Goal: Task Accomplishment & Management: Manage account settings

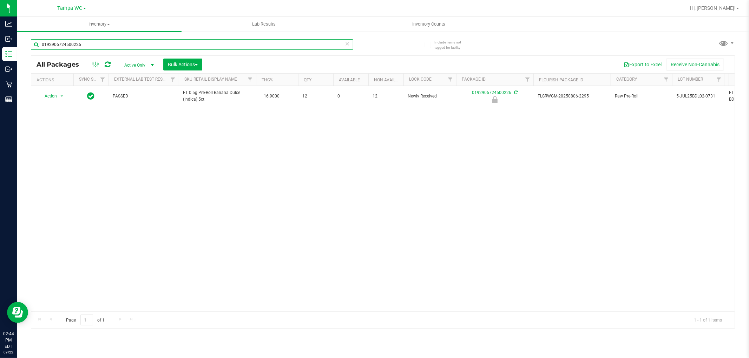
click at [206, 41] on input "0192906724500226" at bounding box center [192, 44] width 322 height 11
drag, startPoint x: 205, startPoint y: 39, endPoint x: 202, endPoint y: 42, distance: 4.2
click at [205, 41] on input "0192906724500226" at bounding box center [192, 44] width 322 height 11
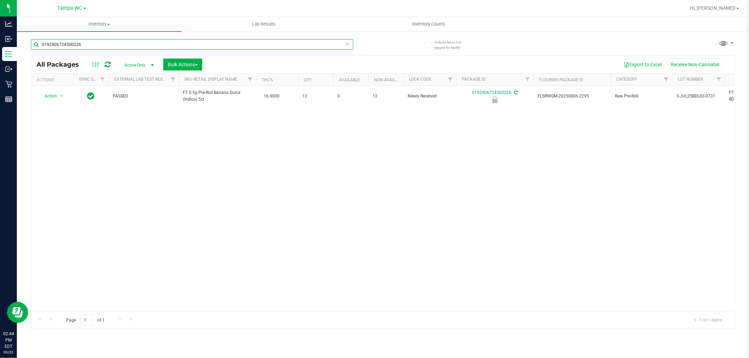
click at [202, 40] on input "0192906724500226" at bounding box center [192, 44] width 322 height 11
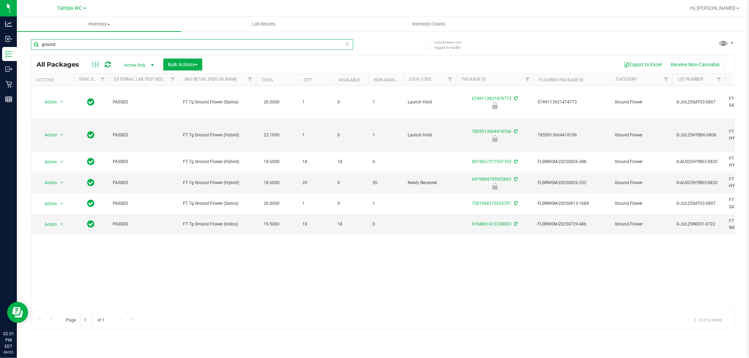
type input "ground"
click at [345, 46] on icon at bounding box center [347, 43] width 5 height 8
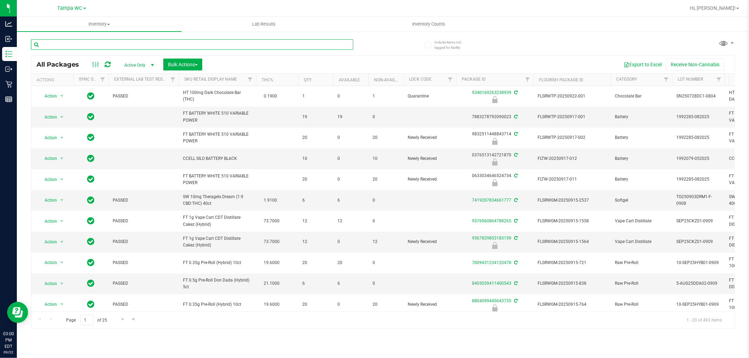
click at [139, 44] on input "text" at bounding box center [192, 44] width 322 height 11
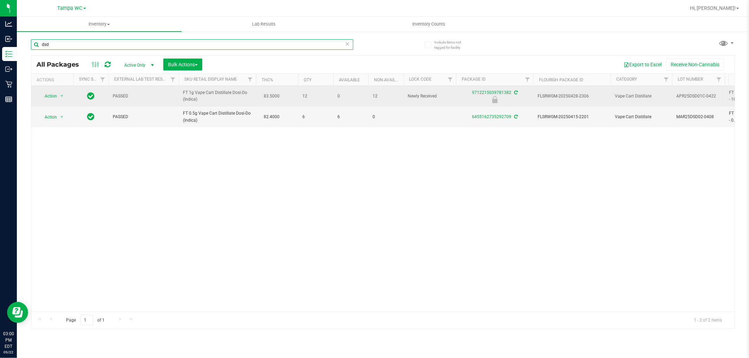
type input "dsd"
click at [50, 96] on span "Action" at bounding box center [47, 96] width 19 height 10
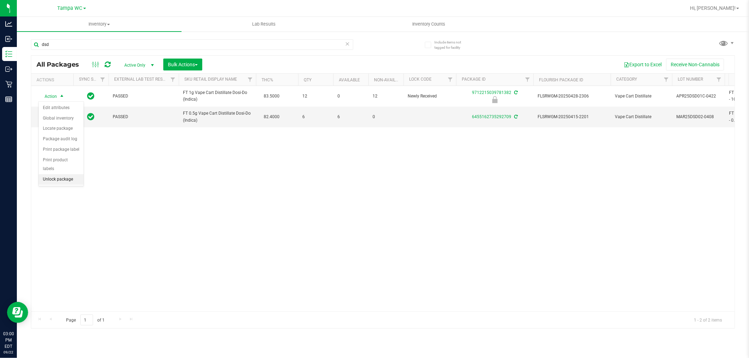
click at [48, 182] on li "Unlock package" at bounding box center [61, 179] width 45 height 11
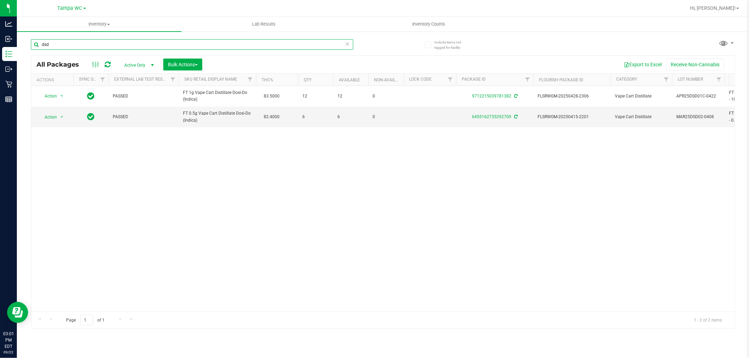
click at [78, 42] on input "dsd" at bounding box center [192, 44] width 322 height 11
click at [78, 43] on input "dsd" at bounding box center [192, 44] width 322 height 11
click at [78, 46] on input "dsd" at bounding box center [192, 44] width 322 height 11
type input "d"
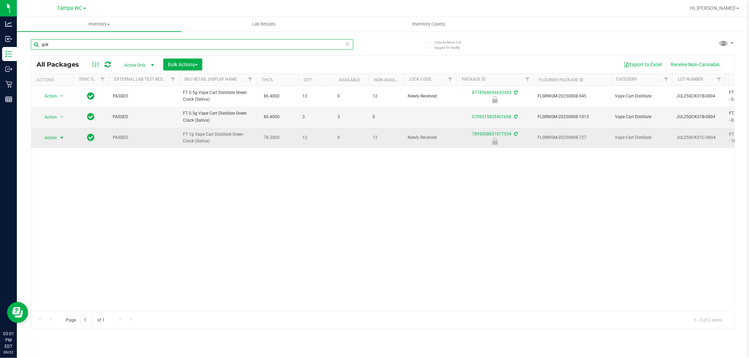
type input "gck"
click at [48, 138] on span "Action" at bounding box center [47, 138] width 19 height 10
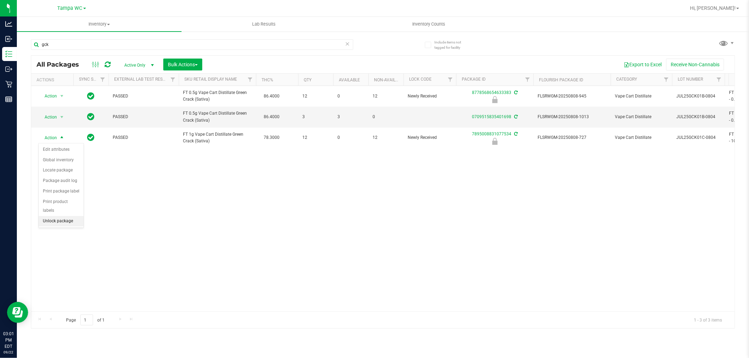
click at [65, 225] on li "Unlock package" at bounding box center [61, 221] width 45 height 11
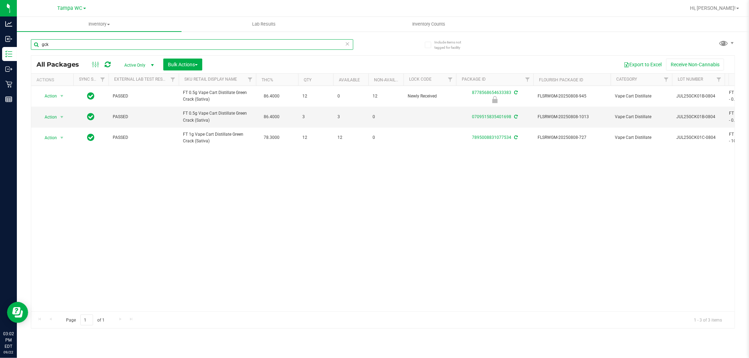
click at [234, 44] on input "gck" at bounding box center [192, 44] width 322 height 11
type input "0295090712584386"
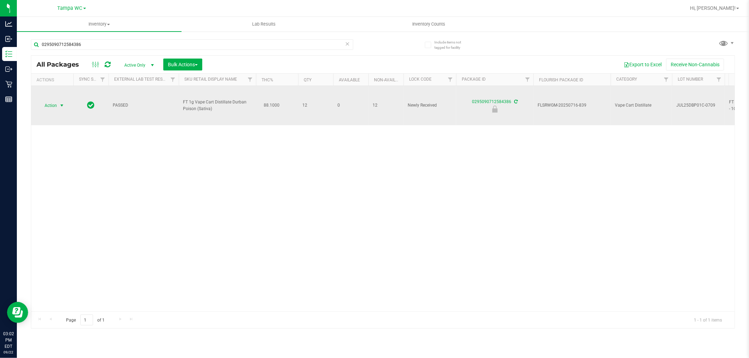
click at [55, 104] on span "Action" at bounding box center [47, 106] width 19 height 10
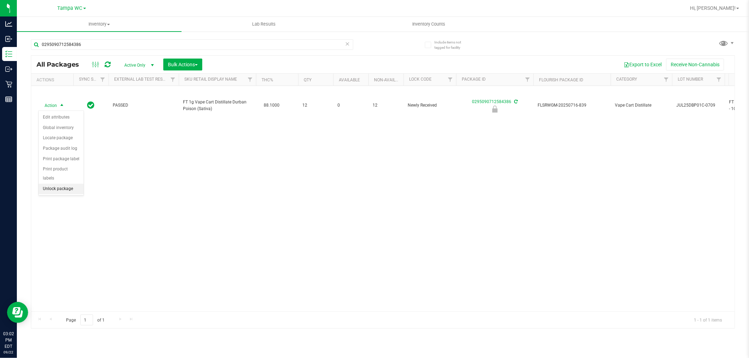
click at [63, 191] on li "Unlock package" at bounding box center [61, 189] width 45 height 11
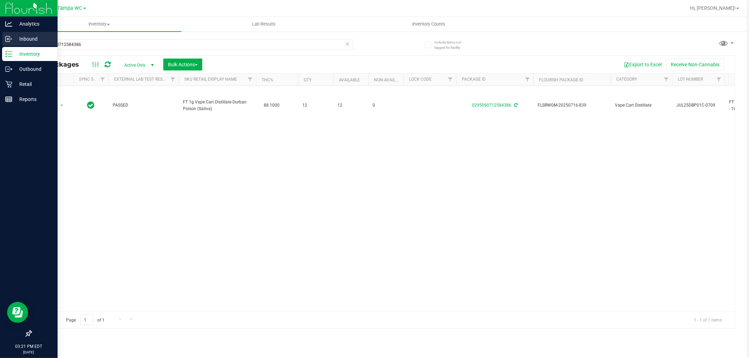
click at [17, 37] on p "Inbound" at bounding box center [33, 39] width 42 height 8
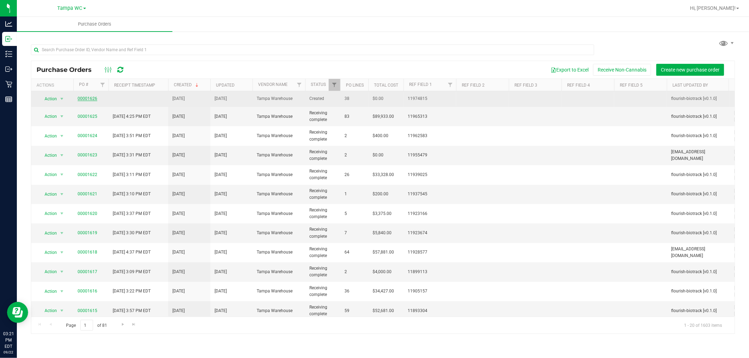
click at [87, 99] on link "00001626" at bounding box center [88, 98] width 20 height 5
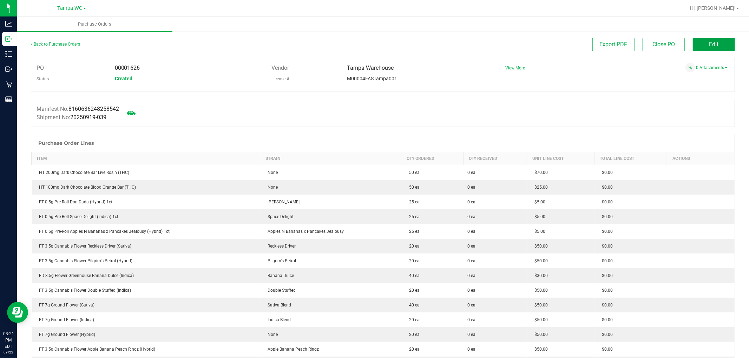
click at [709, 40] on button "Edit" at bounding box center [713, 44] width 42 height 13
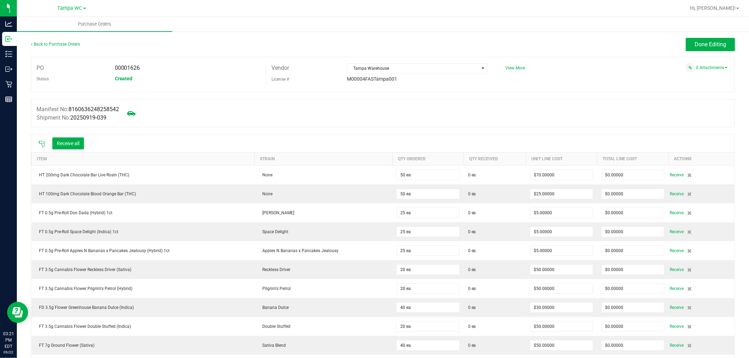
click at [43, 141] on icon at bounding box center [41, 144] width 7 height 7
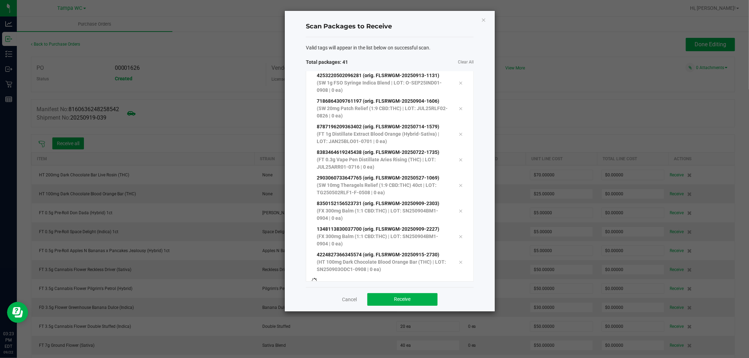
scroll to position [847, 0]
click at [396, 299] on span "Receive" at bounding box center [402, 300] width 16 height 6
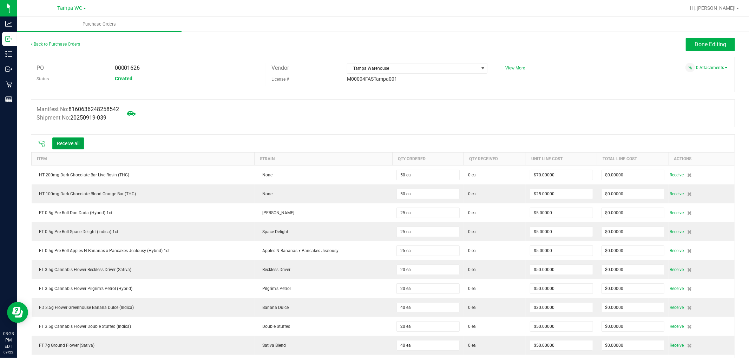
click at [76, 146] on button "Receive all" at bounding box center [68, 144] width 32 height 12
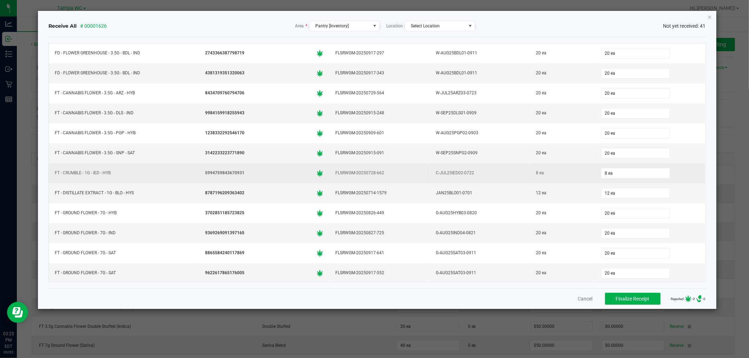
scroll to position [0, 0]
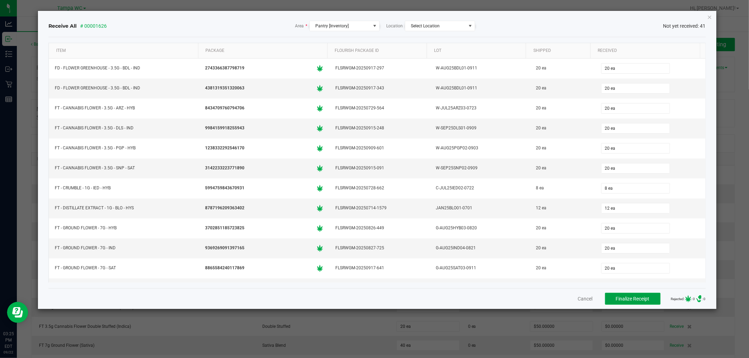
click at [625, 299] on span "Finalize Receipt" at bounding box center [633, 299] width 34 height 6
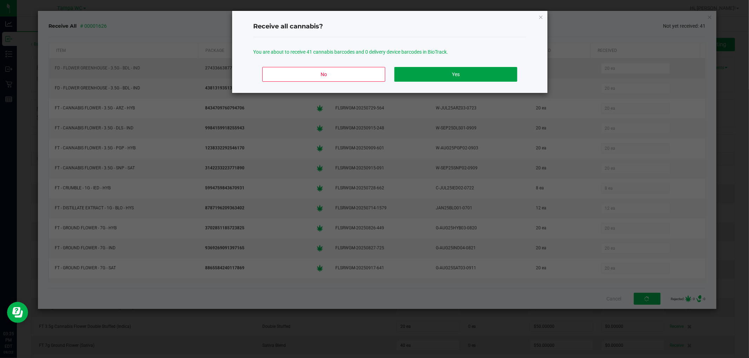
click at [472, 67] on button "Yes" at bounding box center [455, 74] width 123 height 15
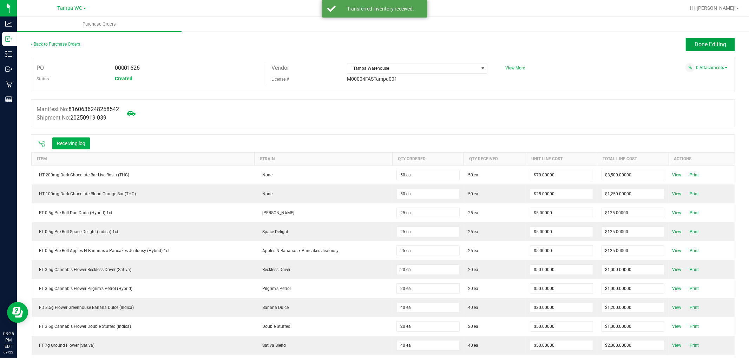
click at [697, 45] on span "Done Editing" at bounding box center [710, 44] width 32 height 7
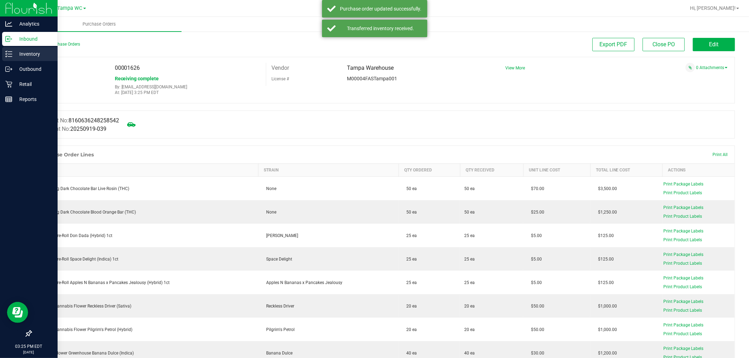
click at [11, 49] on div "Inventory" at bounding box center [29, 54] width 55 height 14
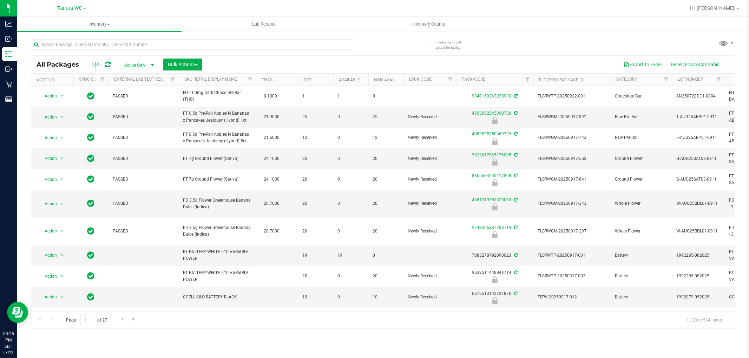
drag, startPoint x: 262, startPoint y: 311, endPoint x: 280, endPoint y: 313, distance: 18.0
click at [279, 313] on div "Page 1 of 27 1 - 20 of 534 items" at bounding box center [382, 320] width 703 height 17
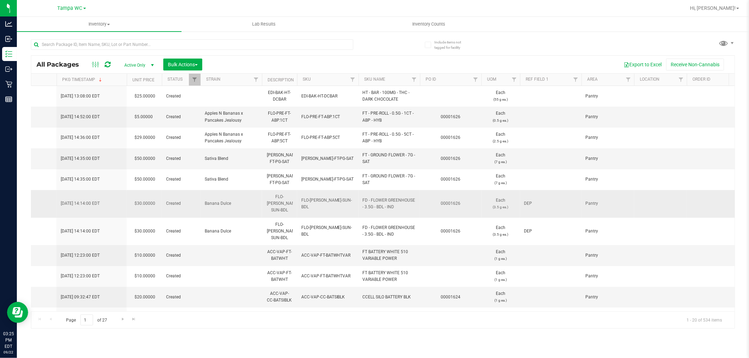
scroll to position [0, 815]
click at [458, 78] on th "PO ID" at bounding box center [452, 80] width 61 height 12
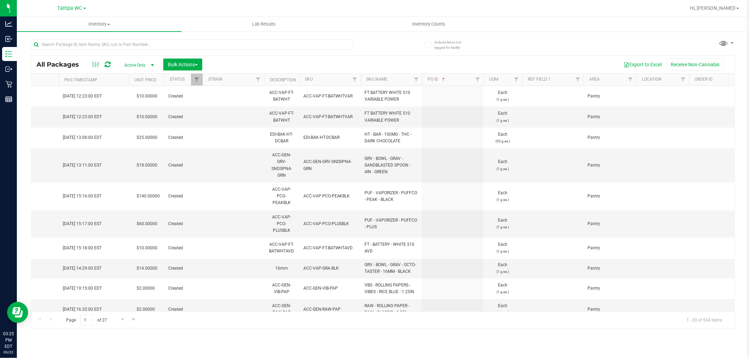
click at [458, 78] on th "PO ID" at bounding box center [452, 80] width 61 height 12
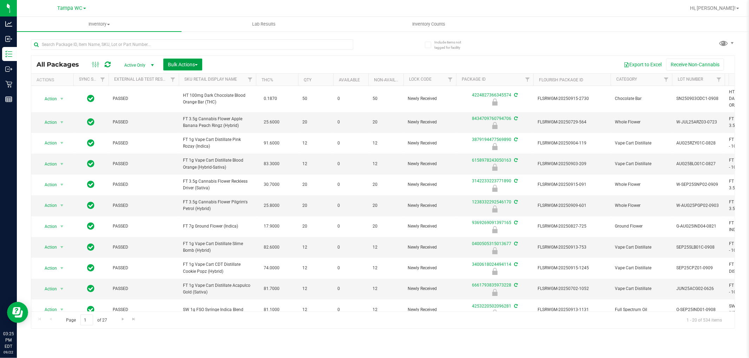
click at [192, 64] on span "Bulk Actions" at bounding box center [183, 65] width 30 height 6
click at [204, 128] on div "Lock/Unlock packages" at bounding box center [196, 132] width 58 height 11
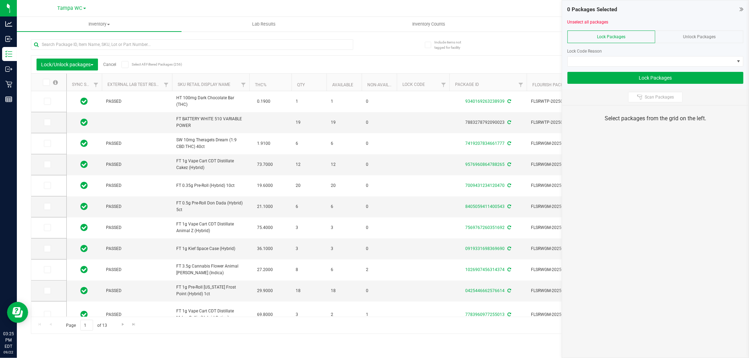
click at [685, 34] on span "Unlock Packages" at bounding box center [699, 36] width 33 height 5
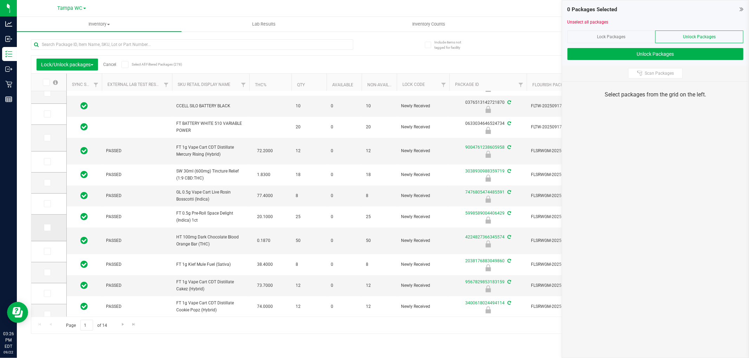
click at [49, 227] on span at bounding box center [47, 227] width 7 height 7
click at [0, 0] on input "checkbox" at bounding box center [0, 0] width 0 height 0
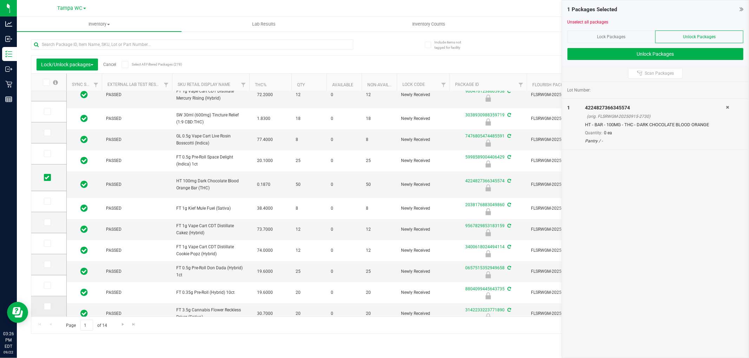
click at [50, 304] on span at bounding box center [47, 306] width 7 height 7
click at [0, 0] on input "checkbox" at bounding box center [0, 0] width 0 height 0
click at [120, 324] on span "Go to the next page" at bounding box center [123, 325] width 6 height 6
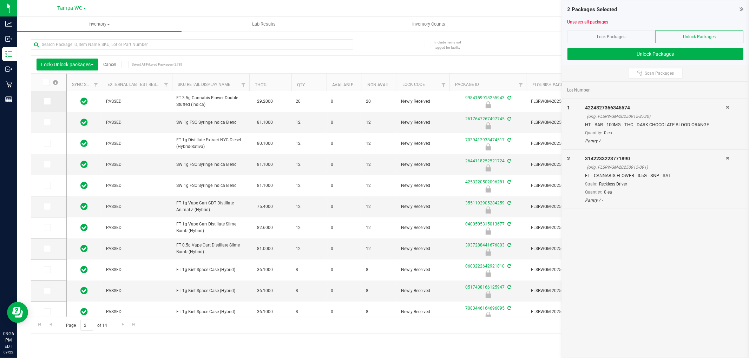
click at [48, 99] on span at bounding box center [47, 101] width 7 height 7
click at [48, 101] on icon at bounding box center [47, 101] width 5 height 0
click at [0, 0] on input "checkbox" at bounding box center [0, 0] width 0 height 0
click at [45, 228] on icon at bounding box center [47, 228] width 5 height 0
click at [0, 0] on input "checkbox" at bounding box center [0, 0] width 0 height 0
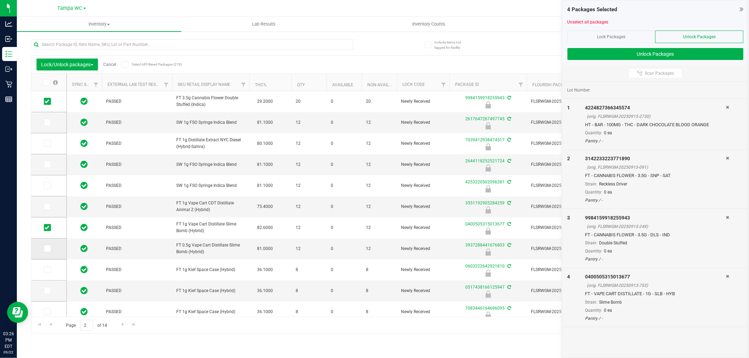
click at [48, 249] on icon at bounding box center [47, 249] width 5 height 0
click at [0, 0] on input "checkbox" at bounding box center [0, 0] width 0 height 0
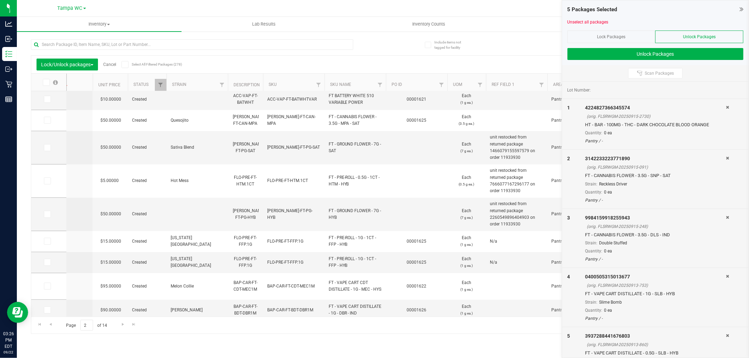
click at [742, 8] on icon at bounding box center [741, 9] width 4 height 7
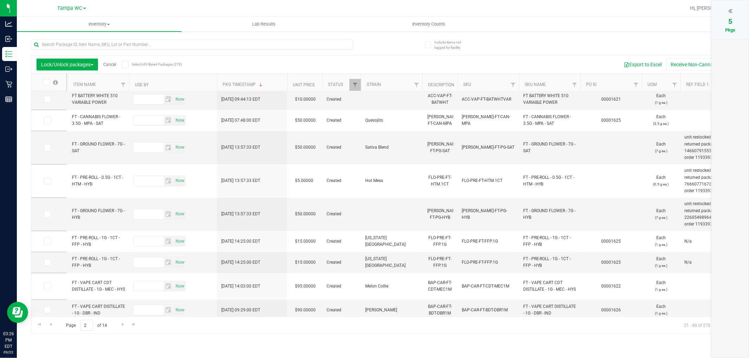
click at [613, 81] on th "PO ID" at bounding box center [610, 83] width 61 height 18
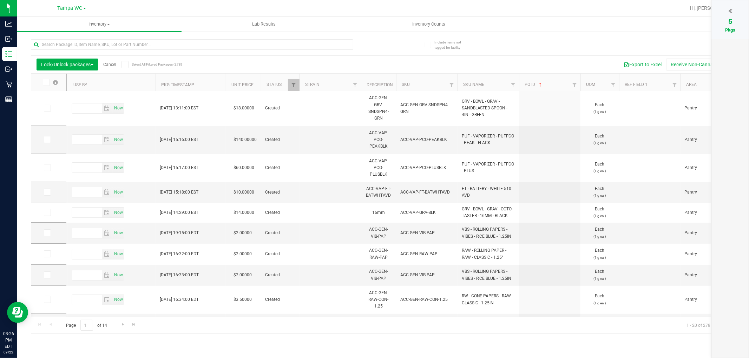
click at [559, 85] on th "PO ID" at bounding box center [549, 83] width 61 height 18
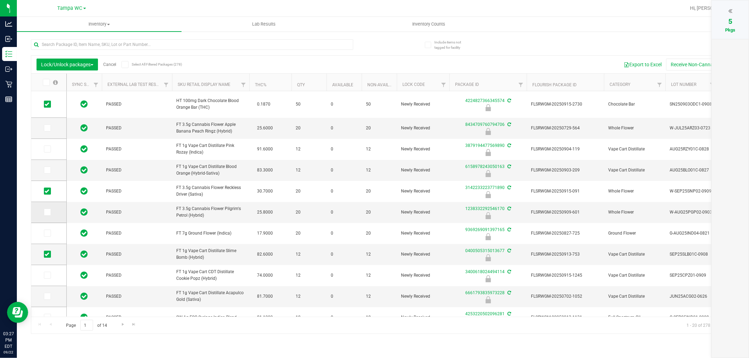
click at [51, 208] on td at bounding box center [48, 212] width 35 height 21
click at [50, 210] on span at bounding box center [47, 212] width 7 height 7
click at [0, 0] on input "checkbox" at bounding box center [0, 0] width 0 height 0
click at [43, 170] on td at bounding box center [48, 170] width 35 height 21
drag, startPoint x: 46, startPoint y: 169, endPoint x: 47, endPoint y: 153, distance: 16.2
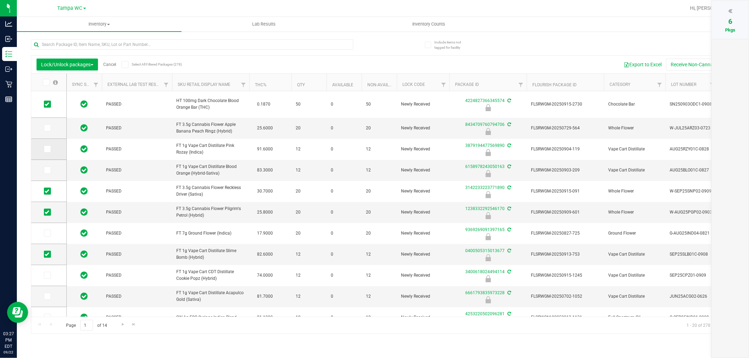
click at [46, 170] on icon at bounding box center [47, 170] width 5 height 0
click at [0, 0] on input "checkbox" at bounding box center [0, 0] width 0 height 0
click at [47, 146] on span at bounding box center [47, 149] width 7 height 7
click at [0, 0] on input "checkbox" at bounding box center [0, 0] width 0 height 0
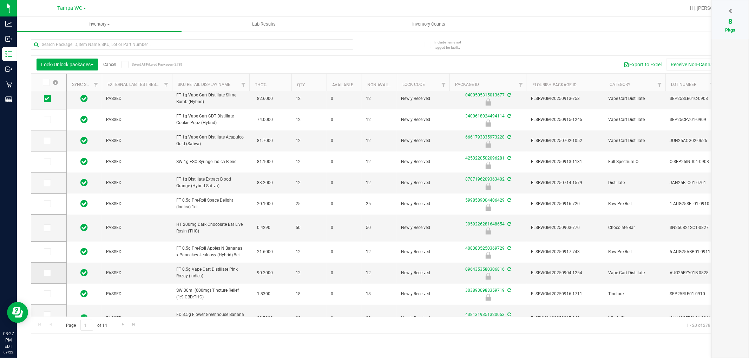
click at [51, 274] on label at bounding box center [49, 273] width 10 height 7
click at [0, 0] on input "checkbox" at bounding box center [0, 0] width 0 height 0
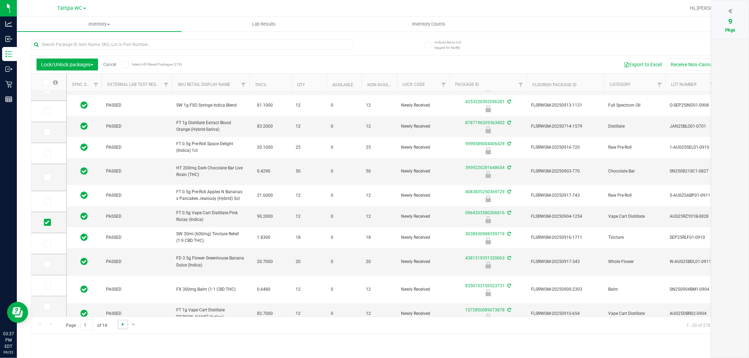
click at [120, 324] on span "Go to the next page" at bounding box center [123, 325] width 6 height 6
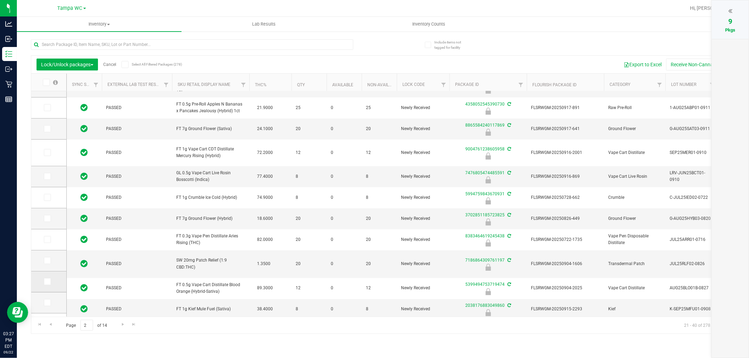
click at [48, 282] on icon at bounding box center [47, 282] width 5 height 0
click at [0, 0] on input "checkbox" at bounding box center [0, 0] width 0 height 0
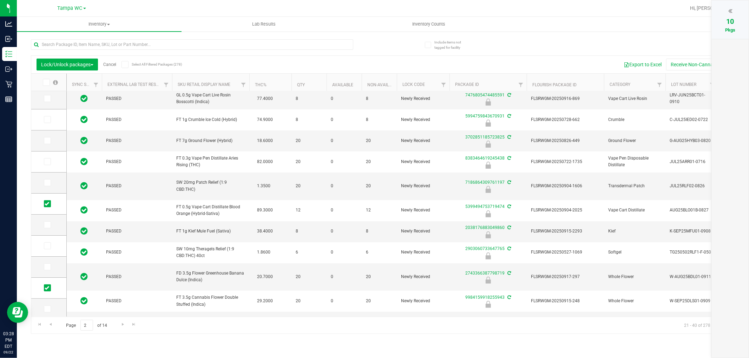
click at [730, 15] on div at bounding box center [729, 11] width 23 height 11
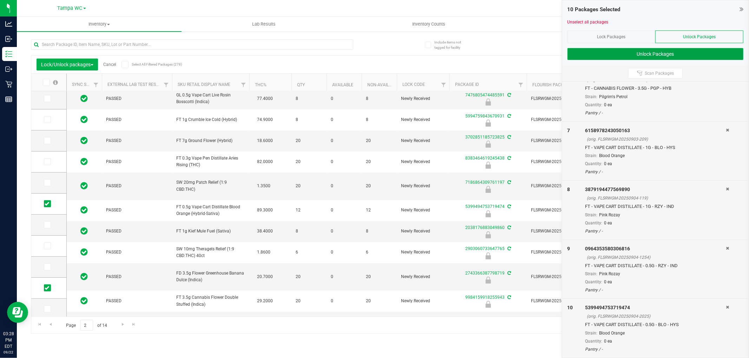
click at [671, 50] on button "Unlock Packages" at bounding box center [655, 54] width 176 height 12
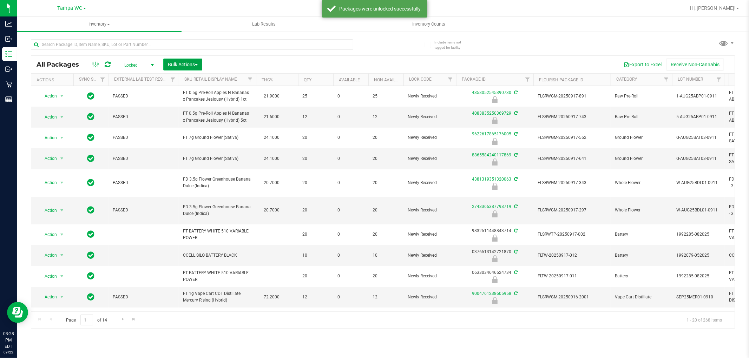
click at [193, 65] on span "Bulk Actions" at bounding box center [183, 65] width 30 height 6
click at [199, 132] on span "Lock/Unlock packages" at bounding box center [191, 132] width 48 height 6
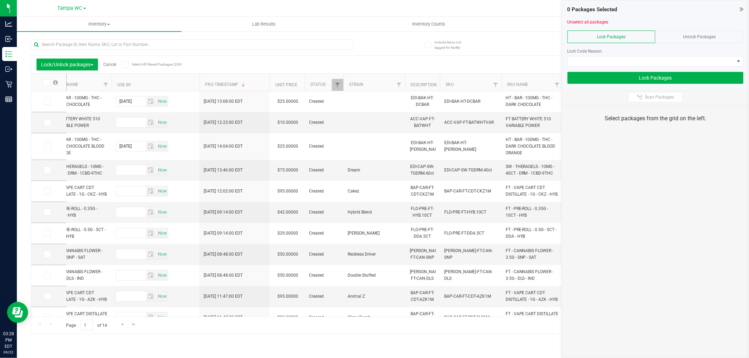
scroll to position [0, 722]
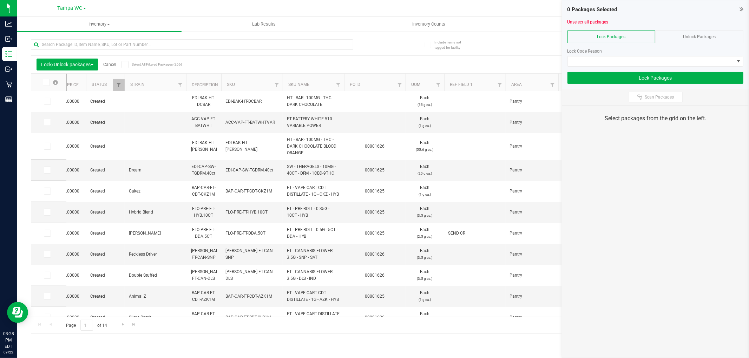
click at [383, 81] on th "PO ID" at bounding box center [374, 83] width 61 height 18
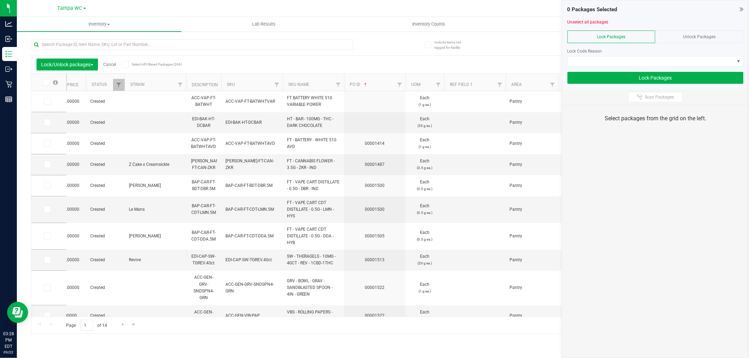
click at [383, 80] on th "PO ID" at bounding box center [374, 83] width 61 height 18
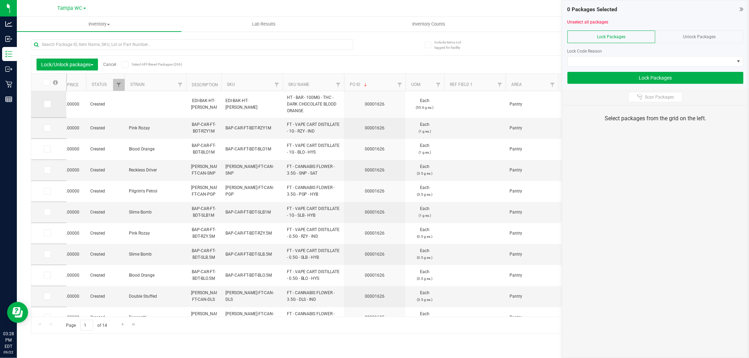
drag, startPoint x: 49, startPoint y: 104, endPoint x: 52, endPoint y: 115, distance: 11.1
click at [49, 104] on span at bounding box center [47, 104] width 7 height 7
click at [0, 0] on input "checkbox" at bounding box center [0, 0] width 0 height 0
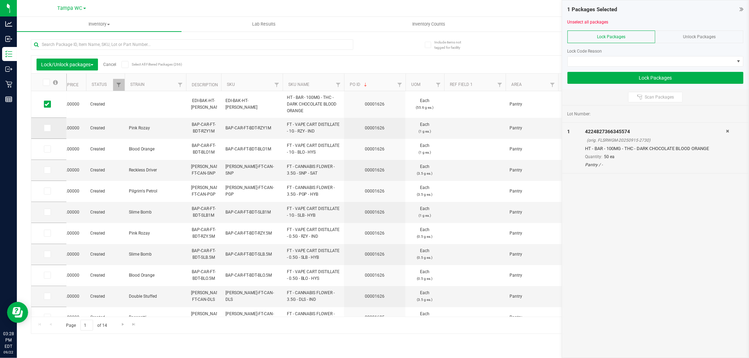
click at [49, 126] on span at bounding box center [47, 128] width 7 height 7
click at [0, 0] on input "checkbox" at bounding box center [0, 0] width 0 height 0
click at [49, 146] on span at bounding box center [47, 149] width 7 height 7
click at [0, 0] on input "checkbox" at bounding box center [0, 0] width 0 height 0
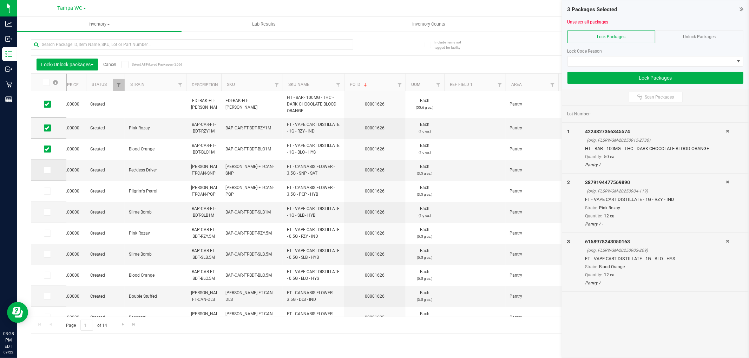
click at [44, 171] on span at bounding box center [47, 170] width 7 height 7
click at [0, 0] on input "checkbox" at bounding box center [0, 0] width 0 height 0
drag, startPoint x: 50, startPoint y: 195, endPoint x: 43, endPoint y: 191, distance: 7.9
click at [48, 195] on td at bounding box center [48, 191] width 35 height 21
click at [43, 191] on td at bounding box center [48, 191] width 35 height 21
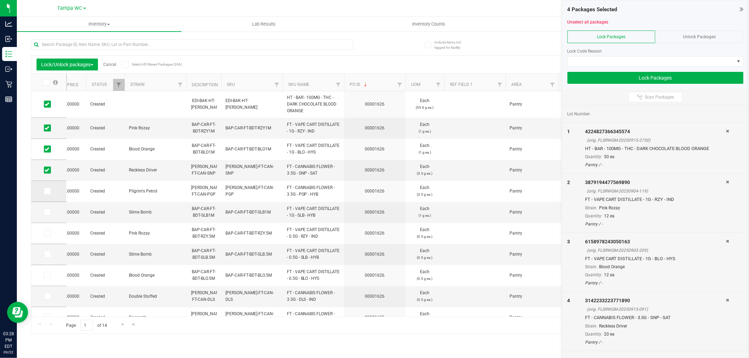
click at [44, 184] on td at bounding box center [48, 191] width 35 height 21
click at [48, 195] on span at bounding box center [47, 191] width 7 height 7
click at [0, 0] on input "checkbox" at bounding box center [0, 0] width 0 height 0
click at [52, 211] on label at bounding box center [49, 212] width 10 height 7
click at [0, 0] on input "checkbox" at bounding box center [0, 0] width 0 height 0
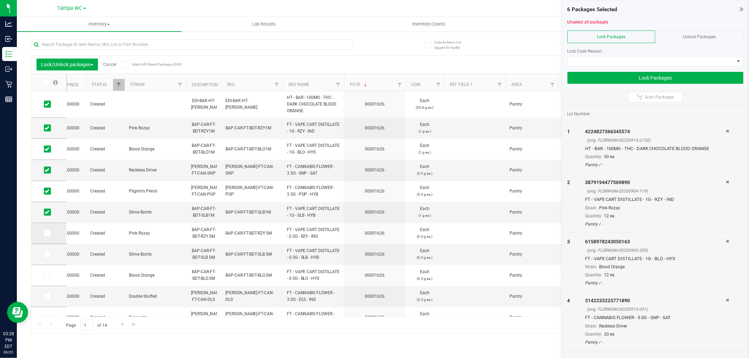
click at [49, 235] on span at bounding box center [47, 233] width 7 height 7
click at [0, 0] on input "checkbox" at bounding box center [0, 0] width 0 height 0
drag, startPoint x: 45, startPoint y: 255, endPoint x: 50, endPoint y: 267, distance: 13.0
click at [45, 254] on icon at bounding box center [47, 254] width 5 height 0
click at [0, 0] on input "checkbox" at bounding box center [0, 0] width 0 height 0
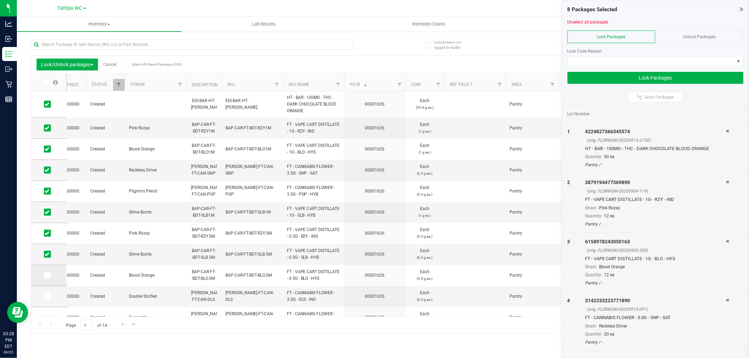
click at [43, 275] on td at bounding box center [48, 275] width 35 height 21
click at [48, 279] on td at bounding box center [48, 275] width 35 height 21
click at [48, 275] on icon at bounding box center [47, 275] width 5 height 0
click at [0, 0] on input "checkbox" at bounding box center [0, 0] width 0 height 0
click at [46, 292] on td at bounding box center [48, 296] width 35 height 21
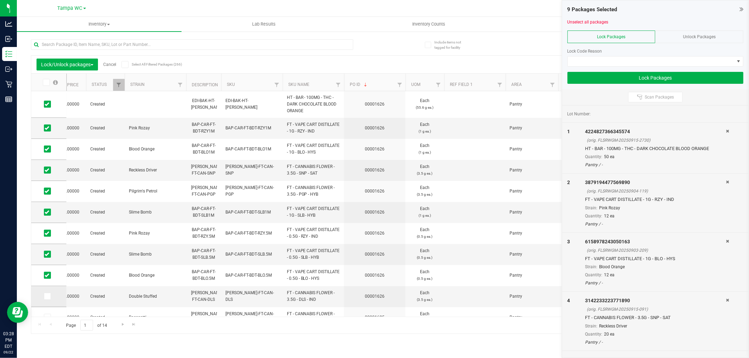
click at [47, 297] on icon at bounding box center [47, 297] width 5 height 0
click at [0, 0] on input "checkbox" at bounding box center [0, 0] width 0 height 0
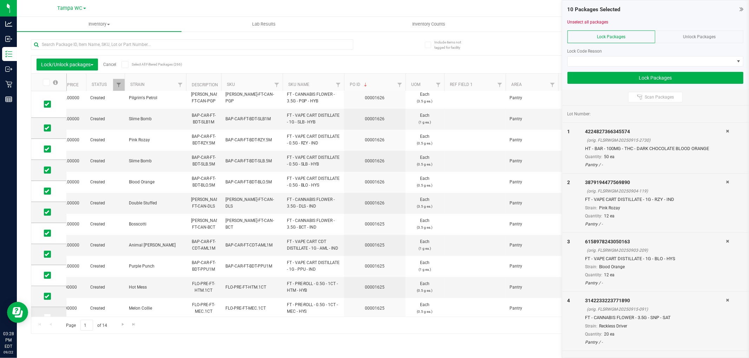
scroll to position [93, 0]
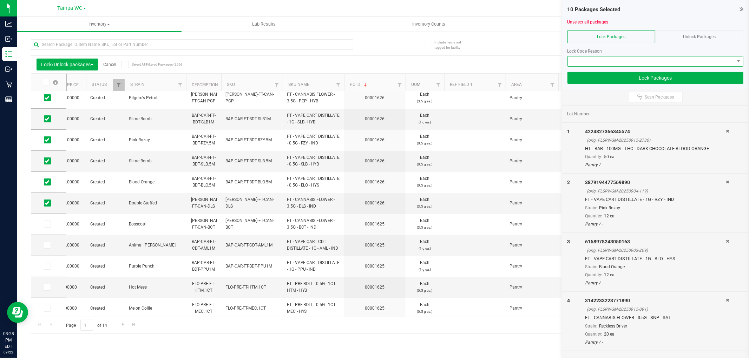
click at [683, 57] on span at bounding box center [650, 62] width 166 height 10
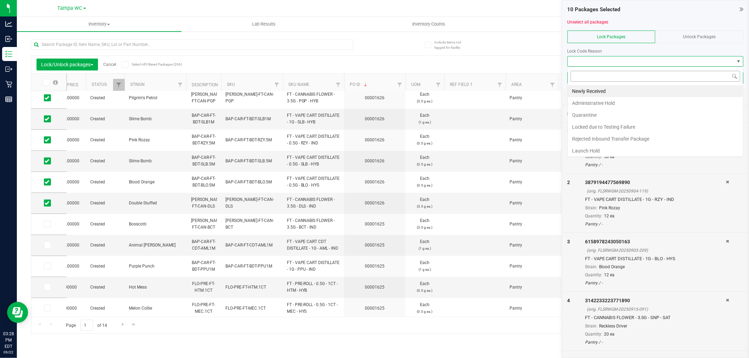
scroll to position [11, 176]
click at [583, 152] on li "Launch Hold" at bounding box center [654, 151] width 175 height 12
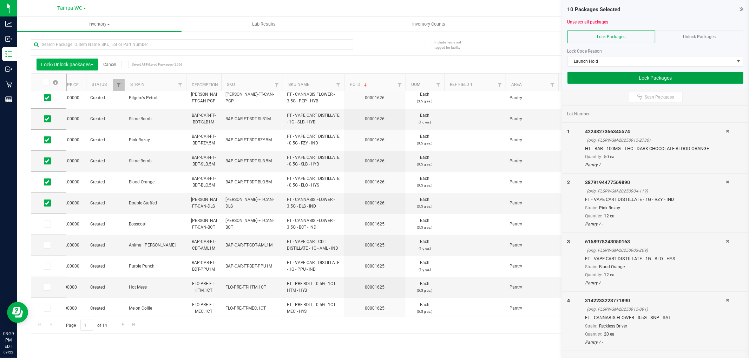
click at [618, 77] on button "Lock Packages" at bounding box center [655, 78] width 176 height 12
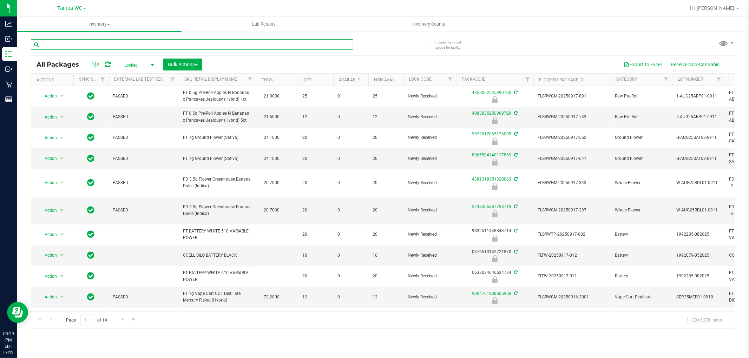
click at [221, 44] on input "text" at bounding box center [192, 44] width 322 height 11
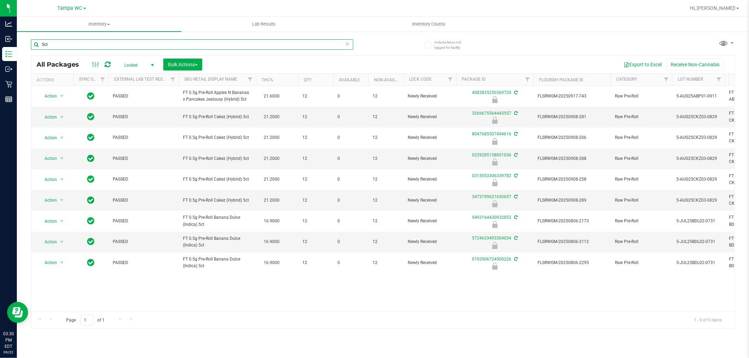
type input "5ct"
click at [149, 64] on span "select" at bounding box center [152, 65] width 9 height 10
click at [142, 74] on li "Active Only" at bounding box center [137, 77] width 38 height 11
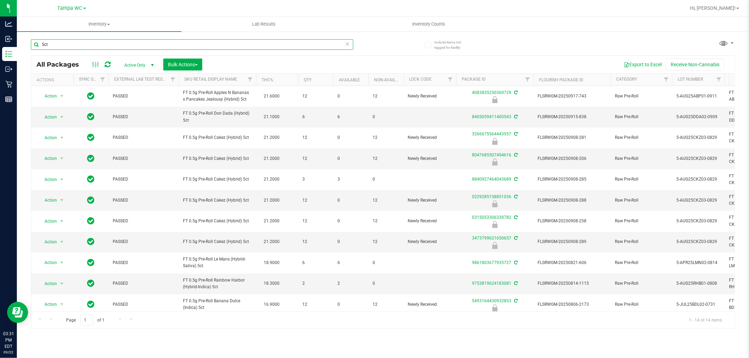
click at [145, 49] on input "5ct" at bounding box center [192, 44] width 322 height 11
type input "5"
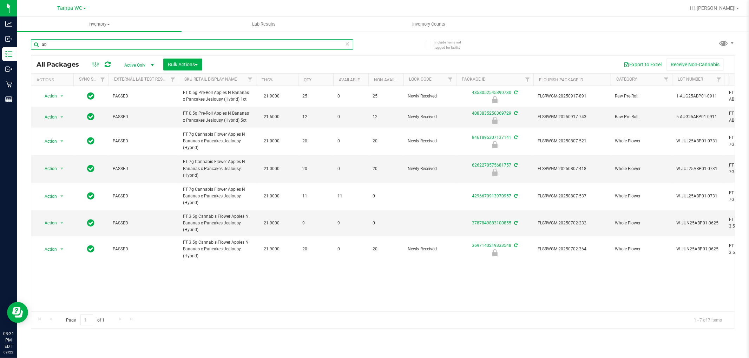
type input "a"
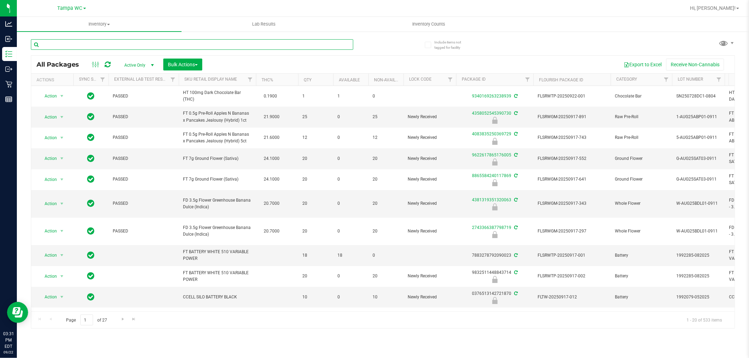
click at [236, 46] on input "text" at bounding box center [192, 44] width 322 height 11
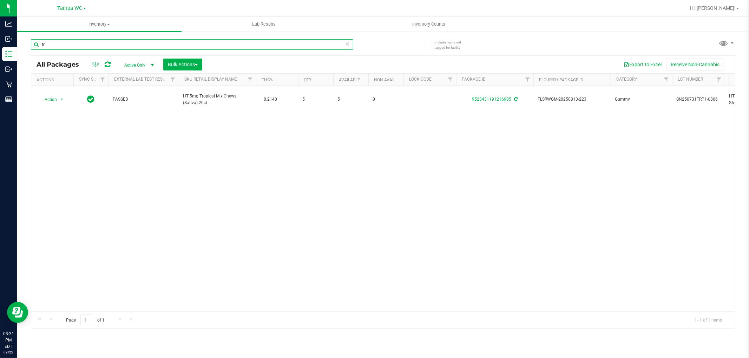
type input "t"
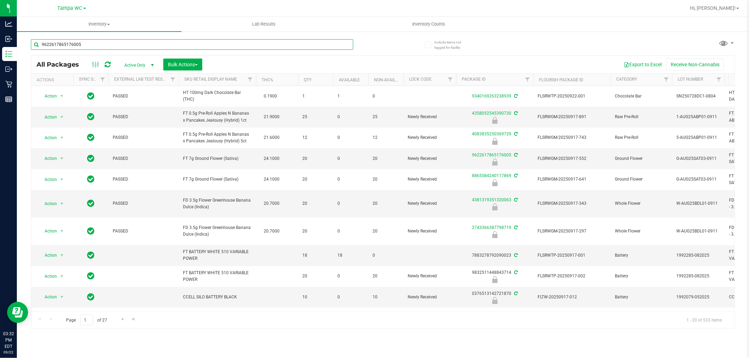
type input "9622617865176005"
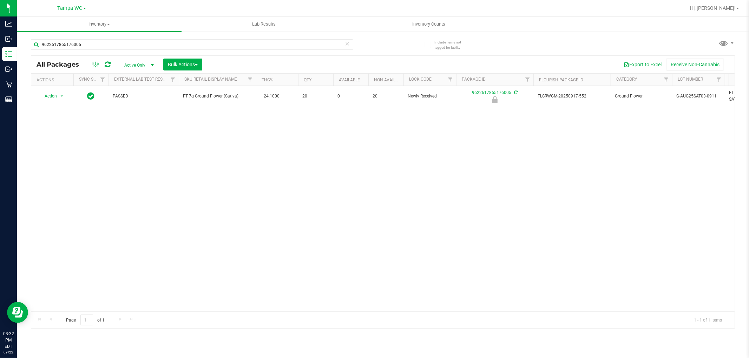
click at [152, 157] on div "Action Action Edit attributes Global inventory Locate package Package audit log…" at bounding box center [382, 199] width 703 height 226
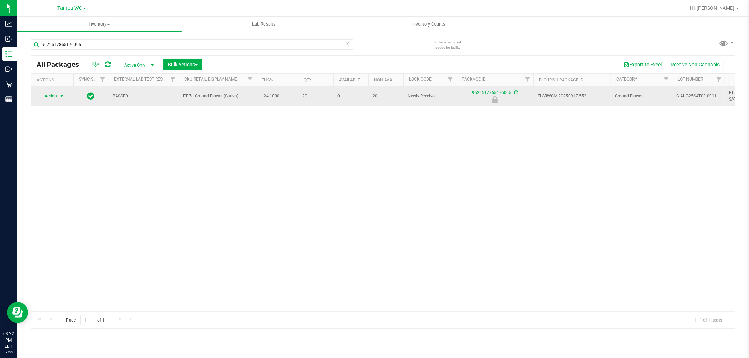
click at [42, 92] on span "Action" at bounding box center [47, 96] width 19 height 10
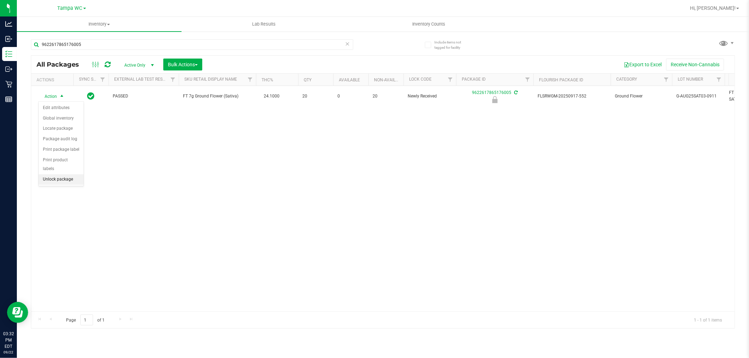
click at [73, 177] on li "Unlock package" at bounding box center [61, 179] width 45 height 11
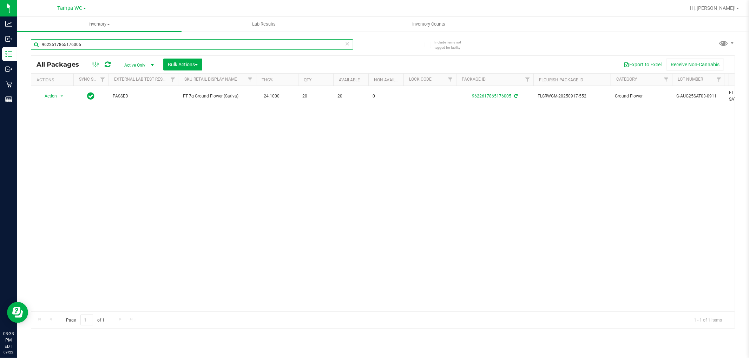
click at [243, 46] on input "9622617865176005" at bounding box center [192, 44] width 322 height 11
type input "2038176883049860"
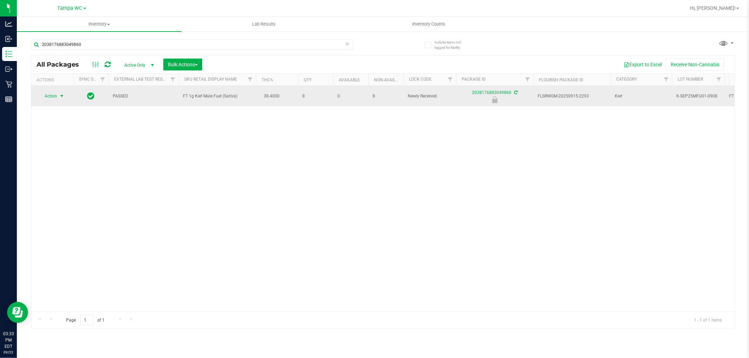
click at [55, 97] on span "Action" at bounding box center [47, 96] width 19 height 10
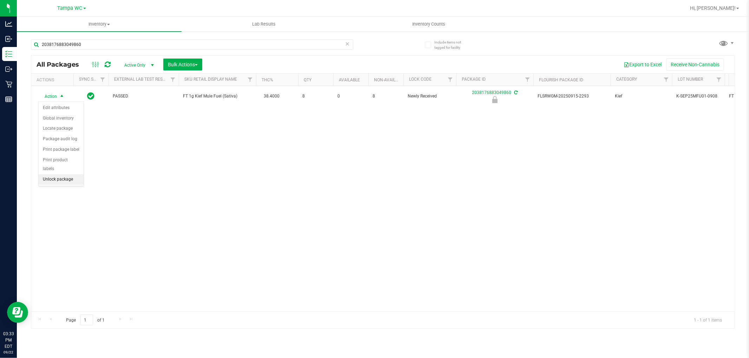
click at [57, 183] on li "Unlock package" at bounding box center [61, 179] width 45 height 11
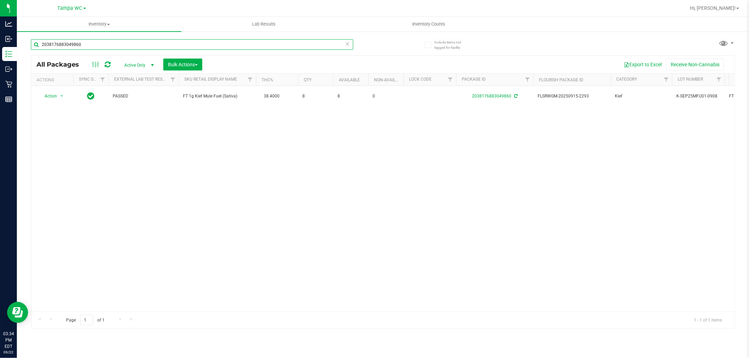
click at [122, 42] on input "2038176883049860" at bounding box center [192, 44] width 322 height 11
type input "4083835250369729"
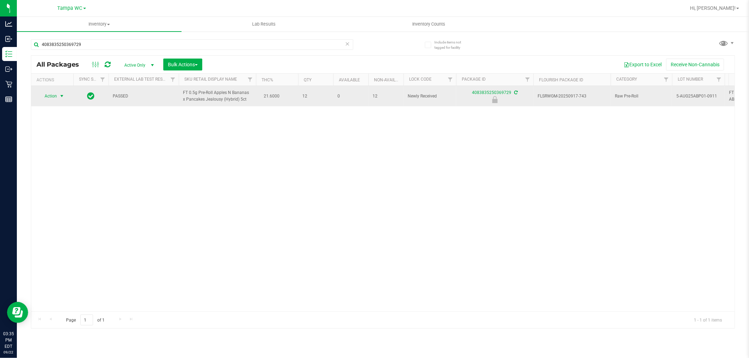
click at [58, 97] on span "select" at bounding box center [62, 96] width 9 height 10
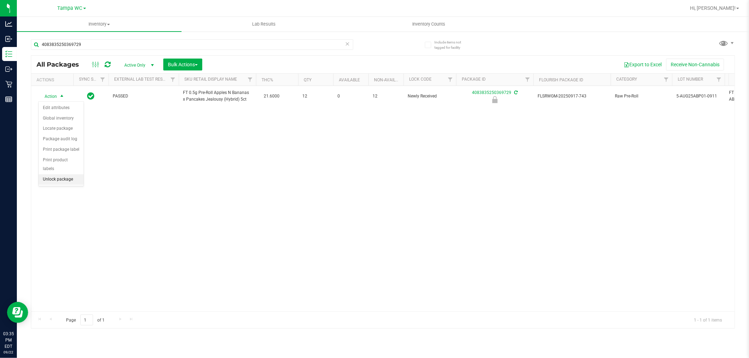
click at [67, 184] on li "Unlock package" at bounding box center [61, 179] width 45 height 11
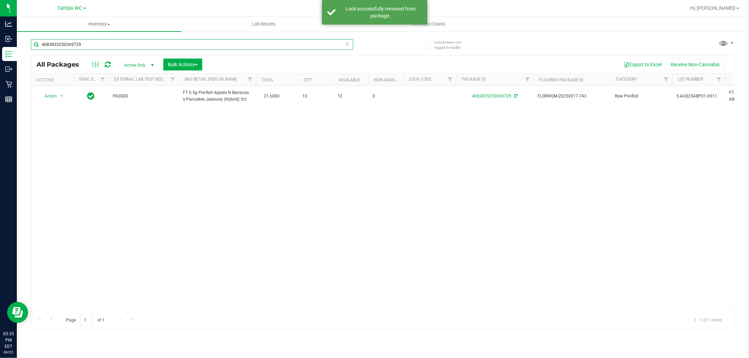
click at [308, 45] on input "4083835250369729" at bounding box center [192, 44] width 322 height 11
click at [308, 44] on input "4083835250369729" at bounding box center [192, 44] width 322 height 11
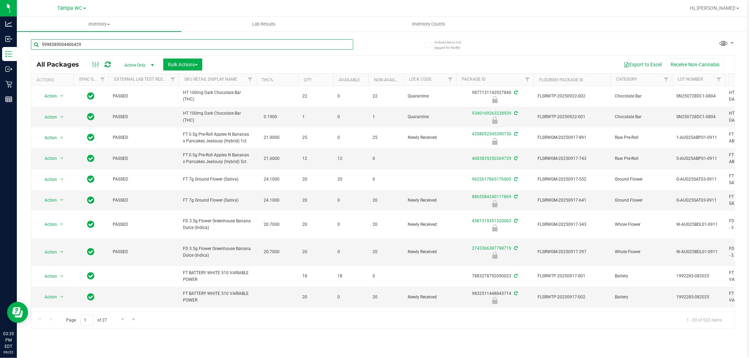
type input "5998589004406429"
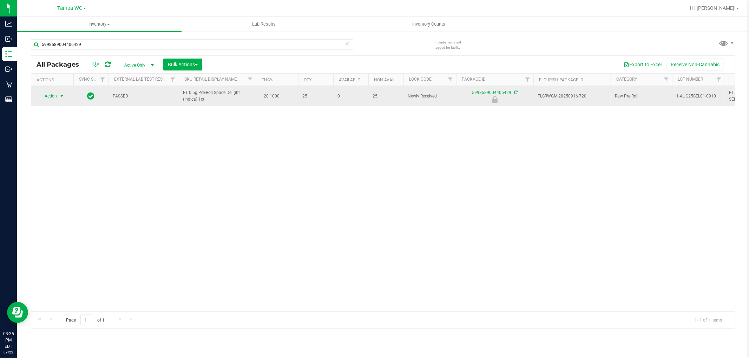
click at [61, 96] on span "select" at bounding box center [62, 96] width 6 height 6
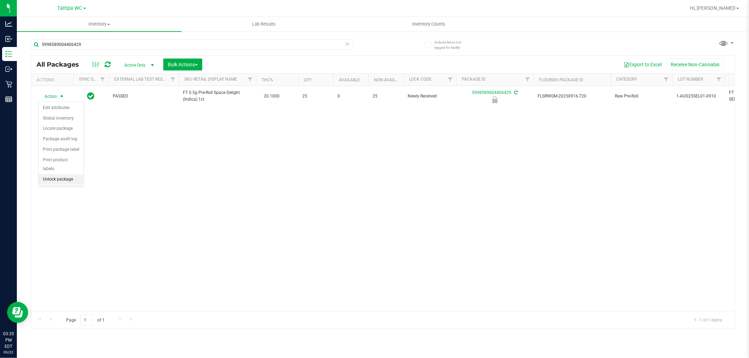
click at [58, 179] on li "Unlock package" at bounding box center [61, 179] width 45 height 11
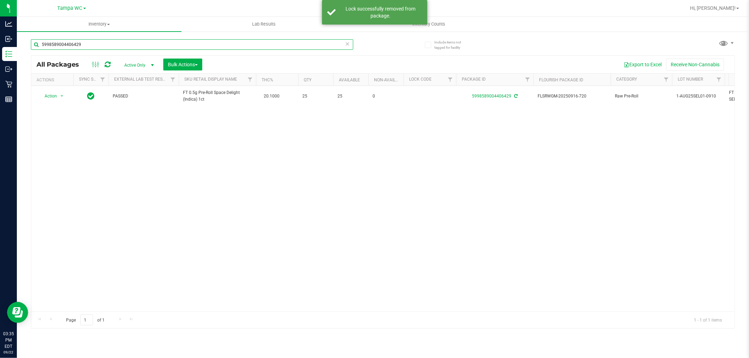
click at [131, 44] on input "5998589004406429" at bounding box center [192, 44] width 322 height 11
type input "4358052545390730"
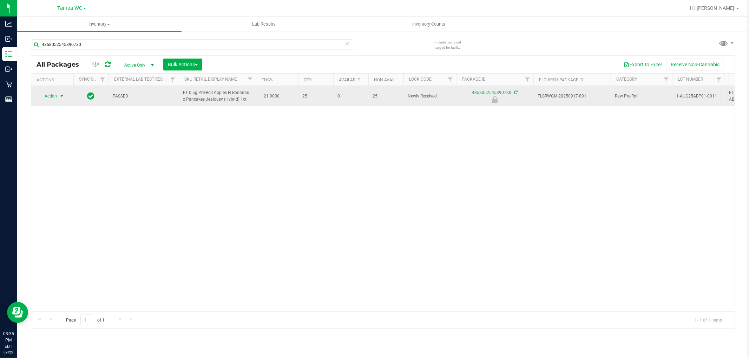
click at [60, 93] on span "select" at bounding box center [62, 96] width 6 height 6
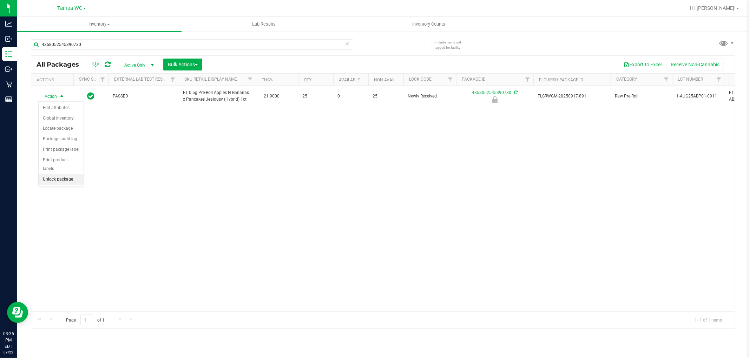
click at [66, 178] on li "Unlock package" at bounding box center [61, 179] width 45 height 11
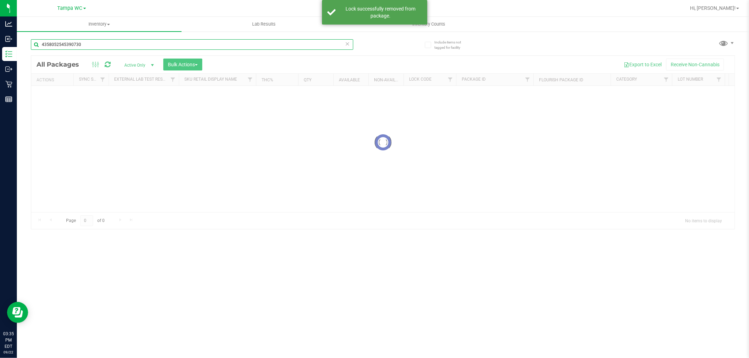
click at [176, 45] on input "4358052545390730" at bounding box center [192, 44] width 322 height 11
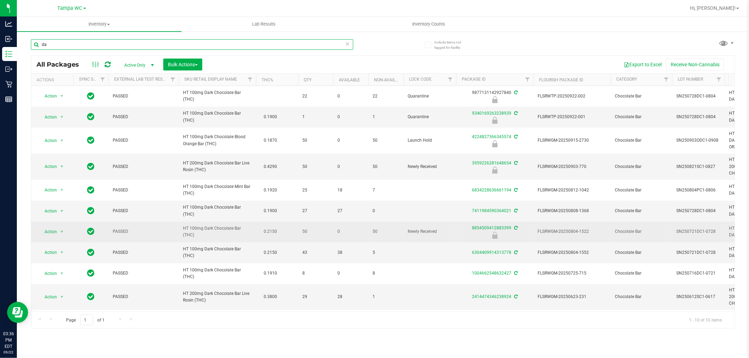
type input "d"
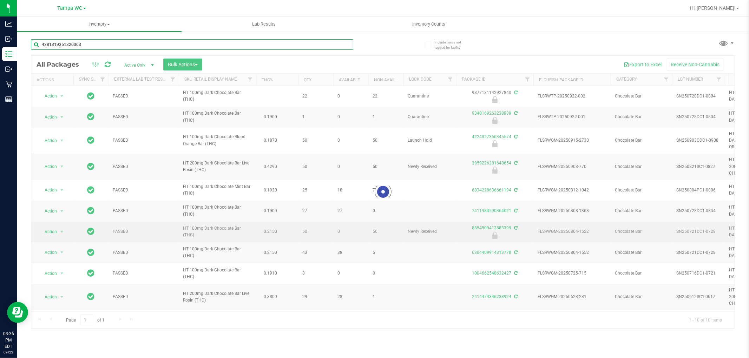
type input "4381319351320063"
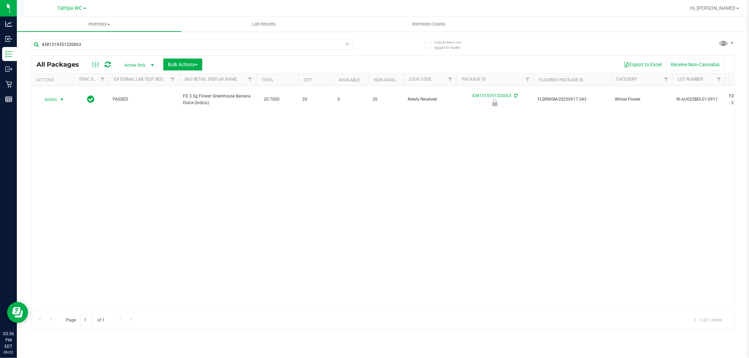
drag, startPoint x: 52, startPoint y: 95, endPoint x: 51, endPoint y: 102, distance: 7.1
click at [52, 95] on span "Action" at bounding box center [47, 100] width 19 height 10
click at [65, 183] on li "Unlock package" at bounding box center [61, 179] width 45 height 11
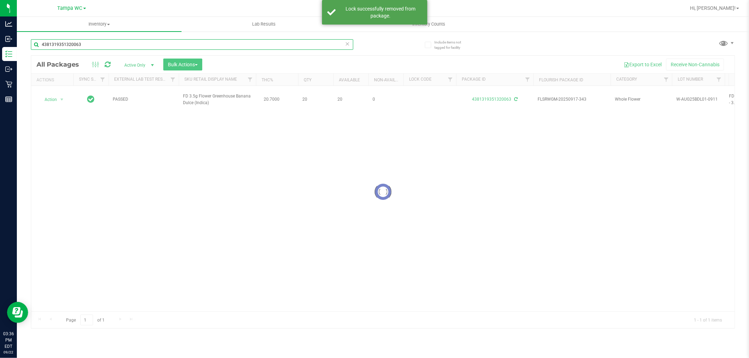
click at [108, 44] on input "4381319351320063" at bounding box center [192, 44] width 322 height 11
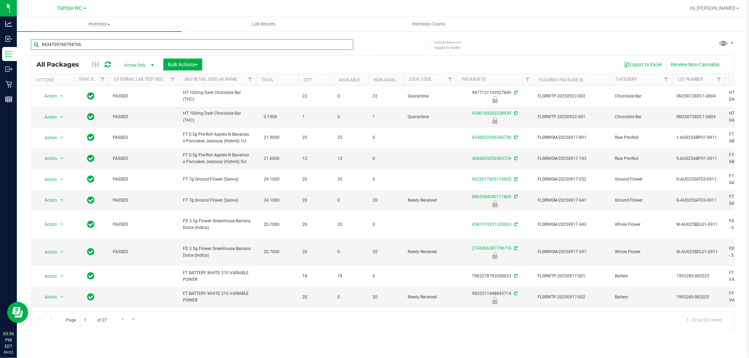
type input "8434709760794706"
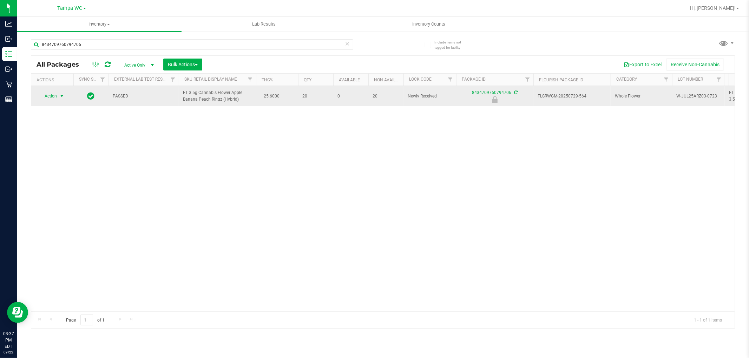
click at [57, 96] on span "Action" at bounding box center [47, 96] width 19 height 10
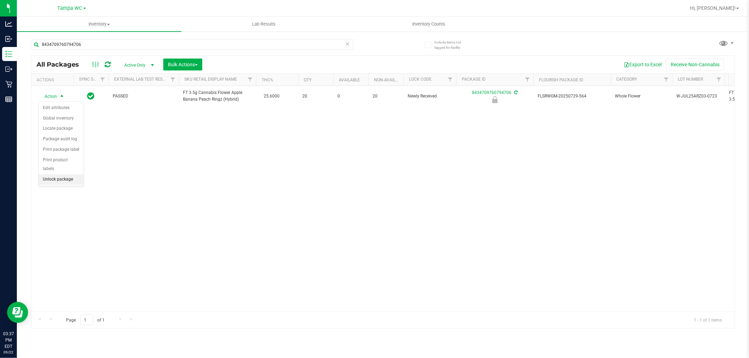
click at [71, 179] on li "Unlock package" at bounding box center [61, 179] width 45 height 11
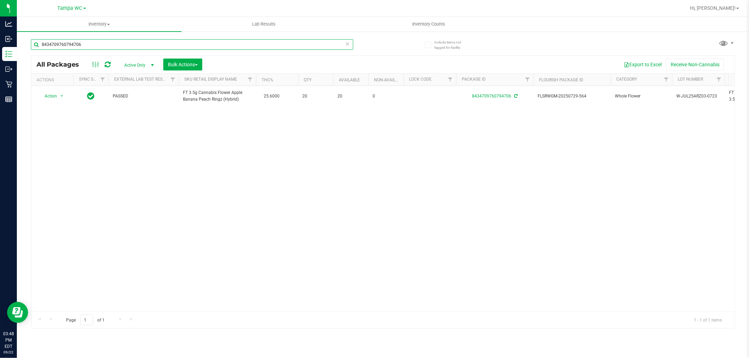
click at [181, 42] on input "8434709760794706" at bounding box center [192, 44] width 322 height 11
click at [181, 43] on input "8434709760794706" at bounding box center [192, 44] width 322 height 11
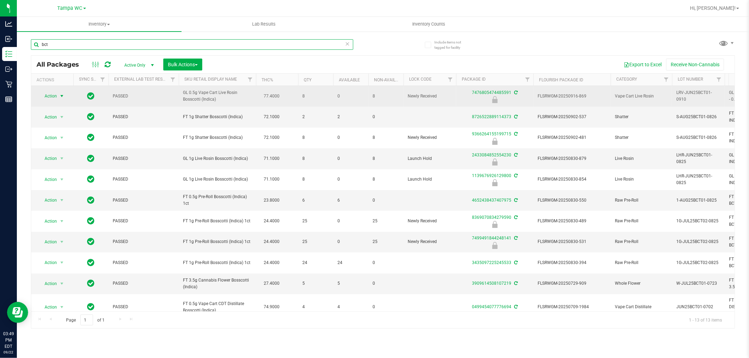
type input "bct"
click at [57, 95] on span "Action" at bounding box center [47, 96] width 19 height 10
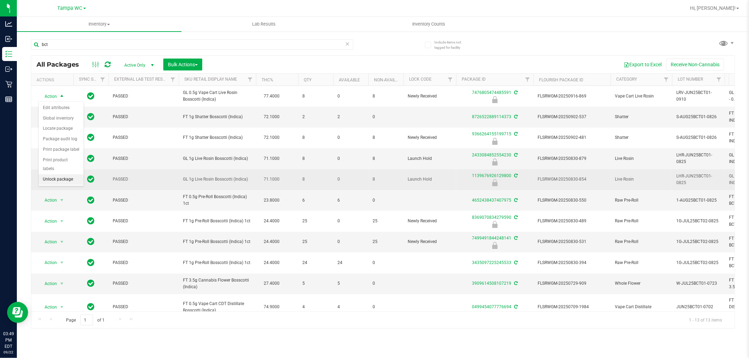
click at [58, 181] on li "Unlock package" at bounding box center [61, 179] width 45 height 11
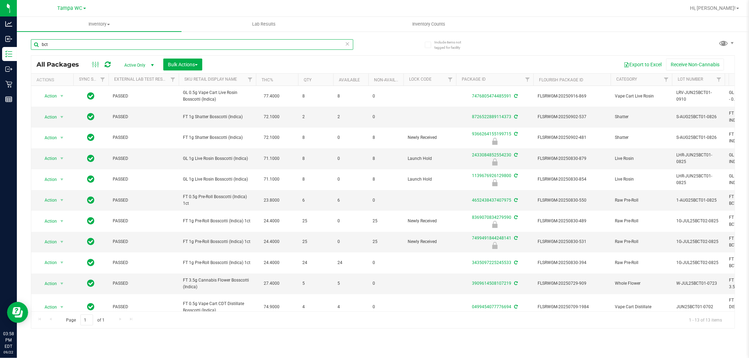
click at [66, 39] on div "bct" at bounding box center [207, 44] width 352 height 22
click at [66, 40] on div "bct" at bounding box center [207, 44] width 352 height 22
click at [65, 42] on input "bct" at bounding box center [192, 44] width 322 height 11
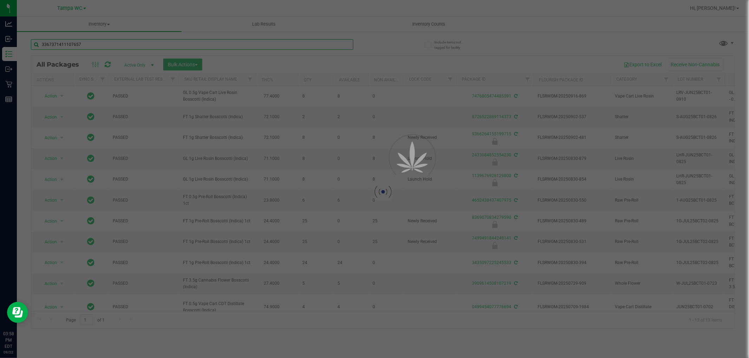
type input "3367371411107657"
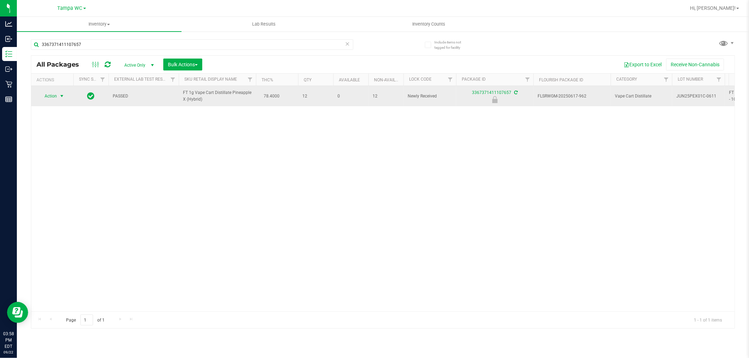
click at [54, 94] on span "Action" at bounding box center [47, 96] width 19 height 10
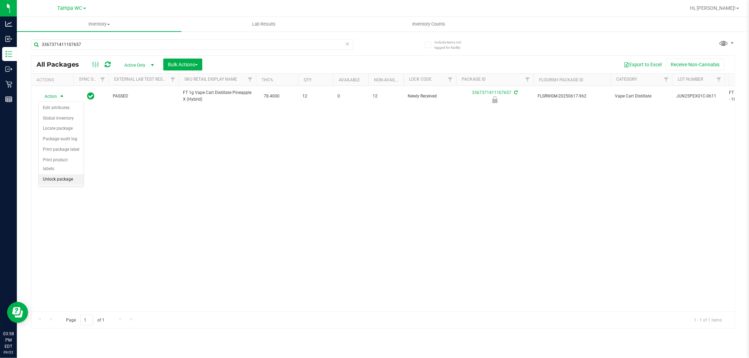
click at [72, 178] on li "Unlock package" at bounding box center [61, 179] width 45 height 11
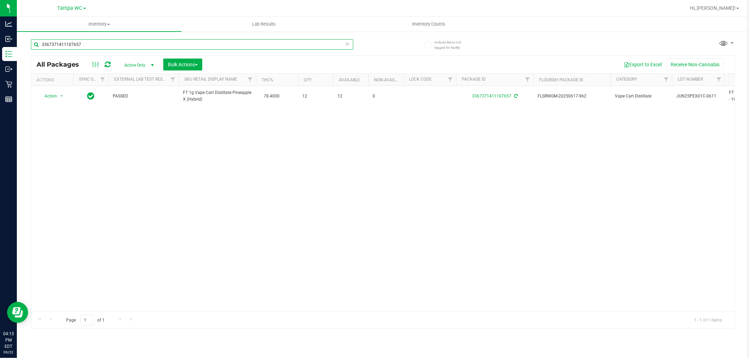
click at [110, 46] on input "3367371411107657" at bounding box center [192, 44] width 322 height 11
click at [110, 47] on input "3367371411107657" at bounding box center [192, 44] width 322 height 11
type input "0657515352949658"
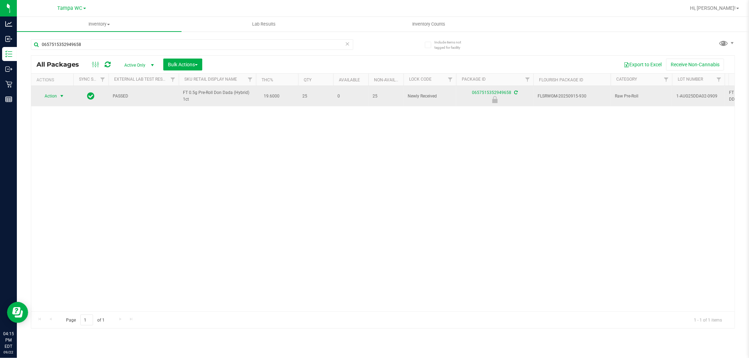
click at [46, 97] on span "Action" at bounding box center [47, 96] width 19 height 10
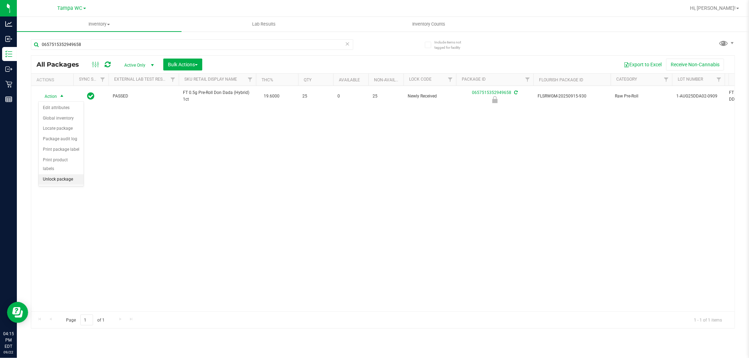
click at [59, 181] on li "Unlock package" at bounding box center [61, 179] width 45 height 11
